Goal: Navigation & Orientation: Find specific page/section

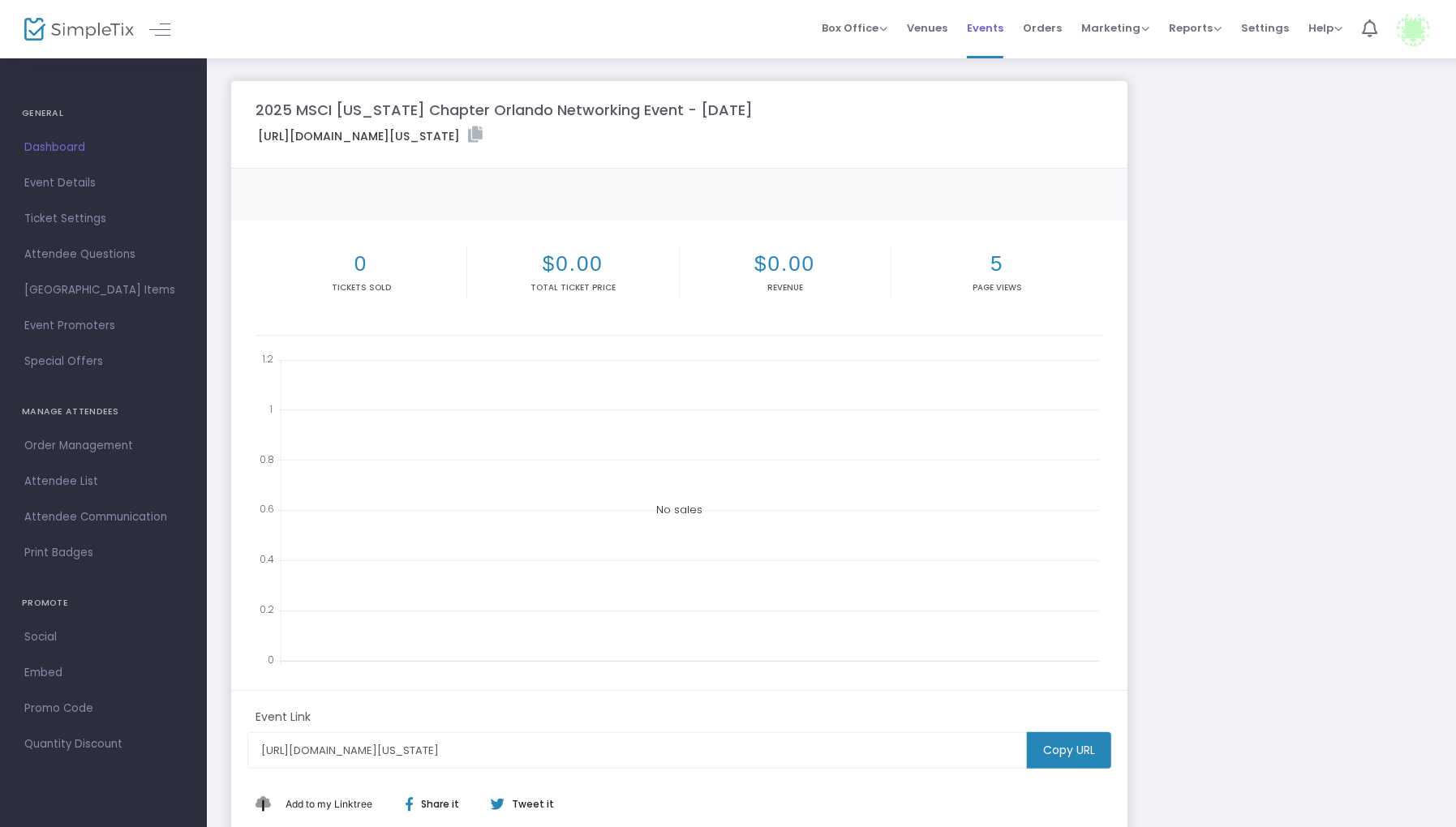
click at [991, 29] on span "Events" at bounding box center [984, 28] width 36 height 41
